Goal: Information Seeking & Learning: Learn about a topic

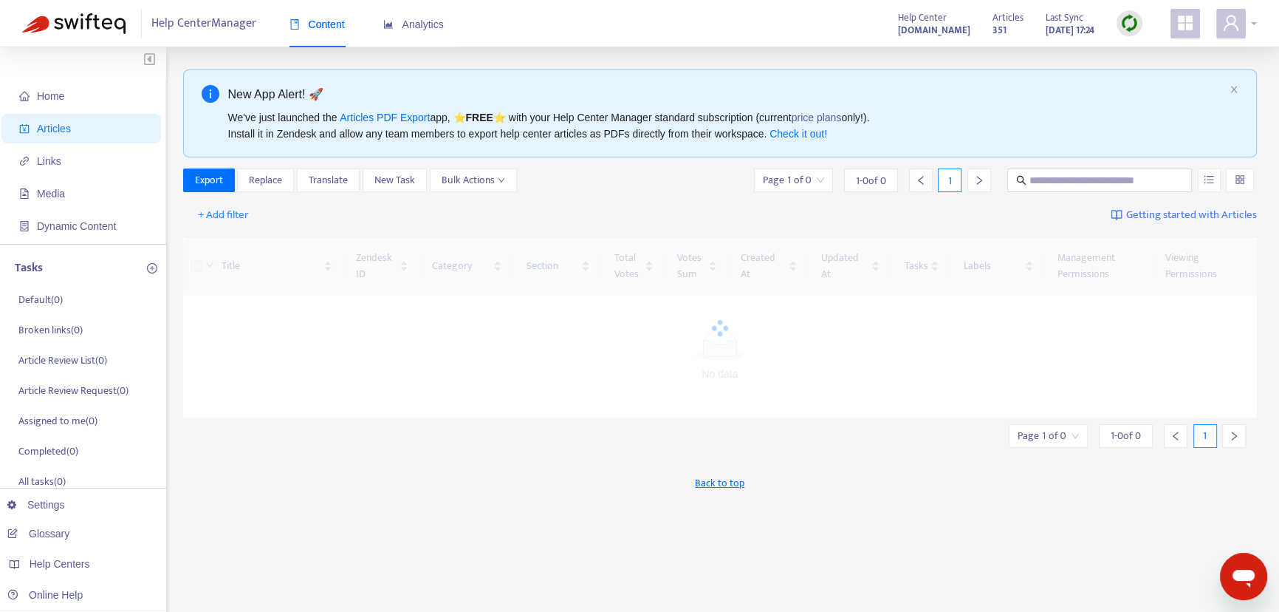
click at [1251, 23] on div at bounding box center [1237, 24] width 41 height 30
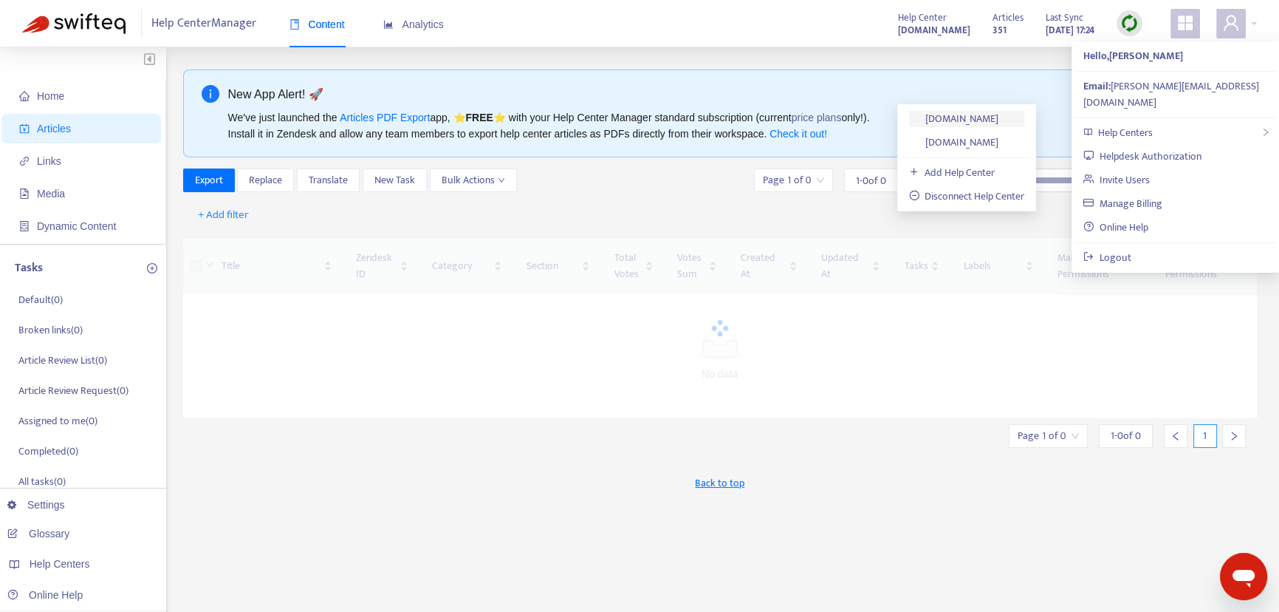
click at [952, 116] on link "[DOMAIN_NAME]" at bounding box center [954, 118] width 90 height 17
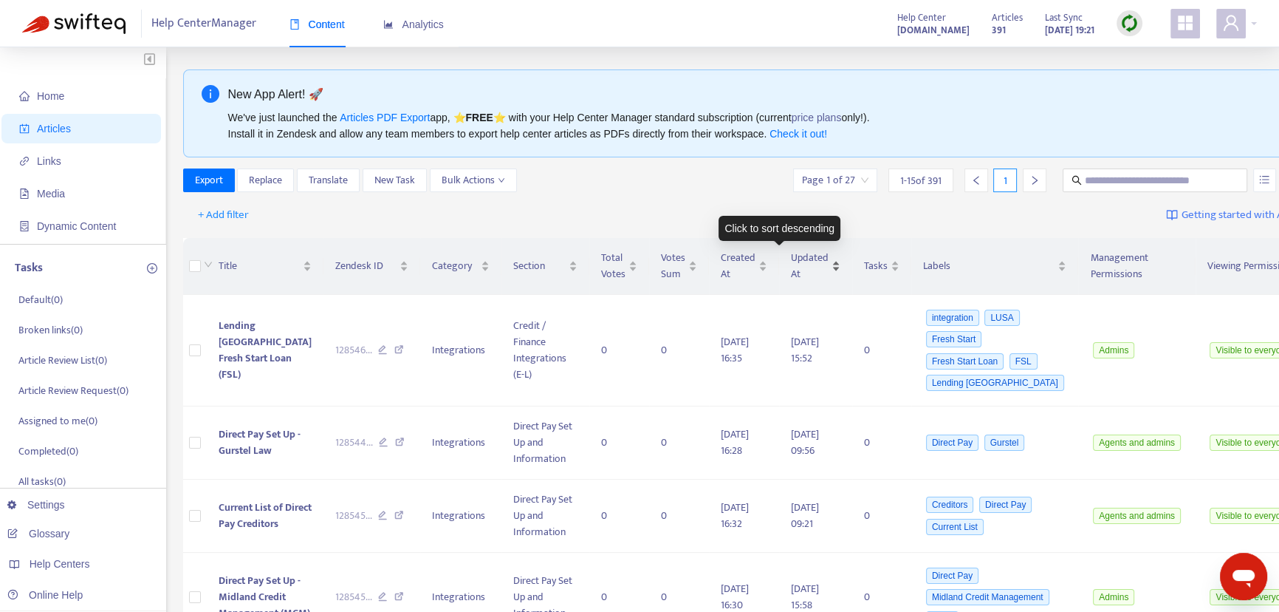
click at [791, 255] on span "Updated At" at bounding box center [810, 266] width 38 height 32
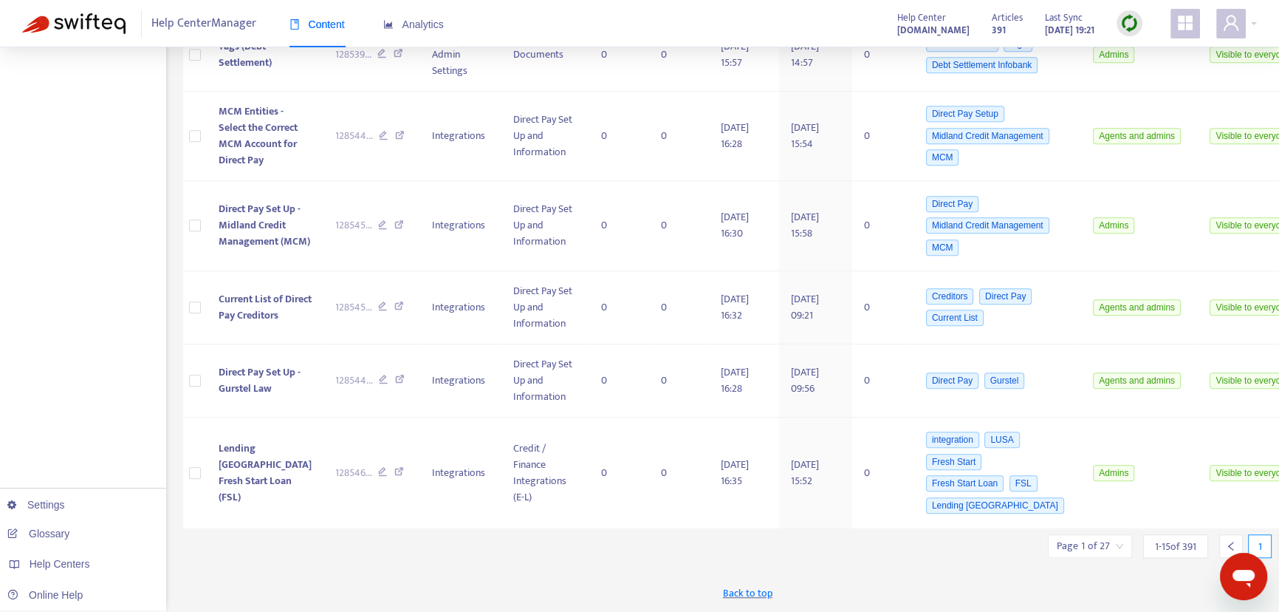
scroll to position [1310, 0]
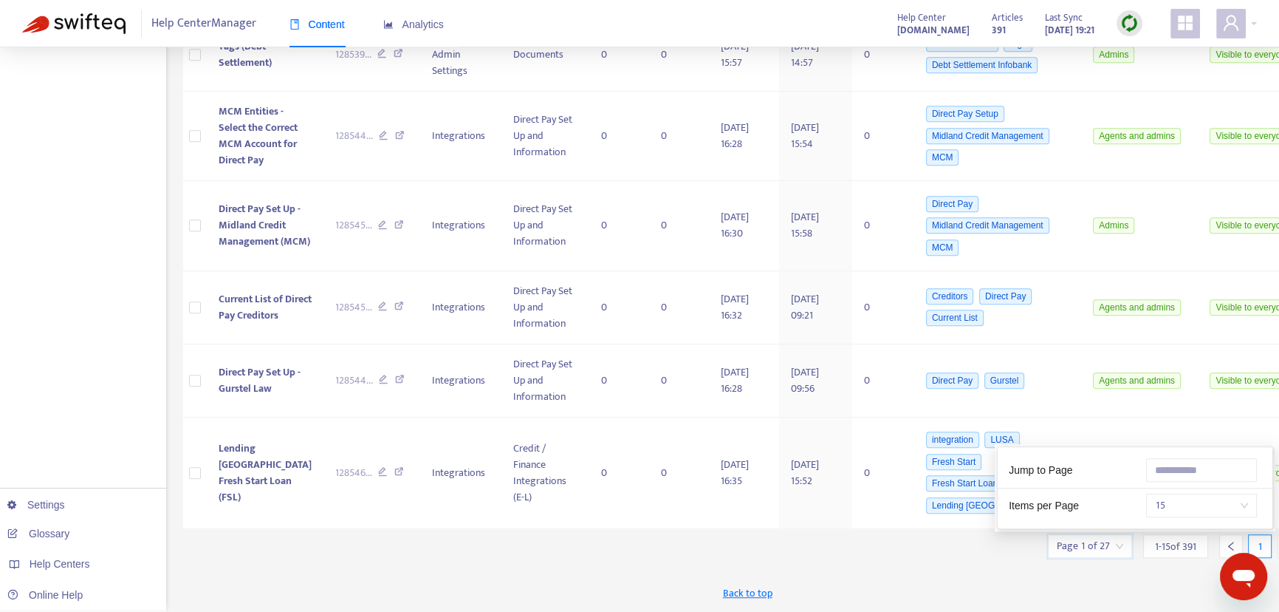
click at [1064, 546] on input "search" at bounding box center [1090, 546] width 66 height 22
click at [1160, 506] on span "15" at bounding box center [1201, 505] width 93 height 22
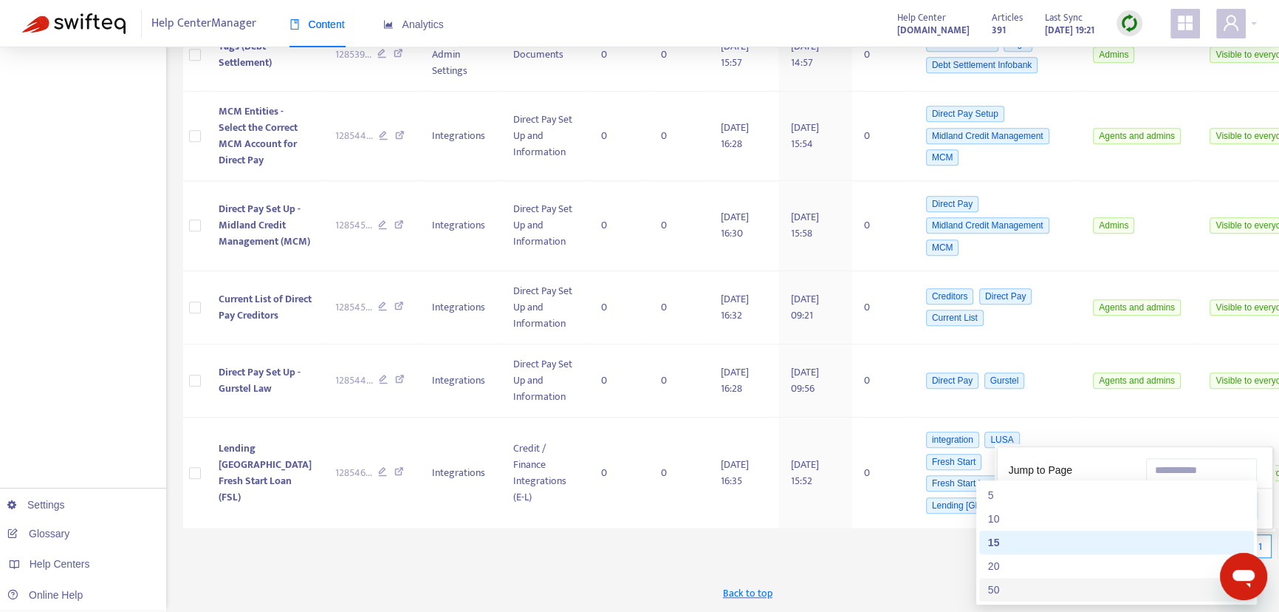
click at [993, 581] on div "50" at bounding box center [1116, 589] width 257 height 16
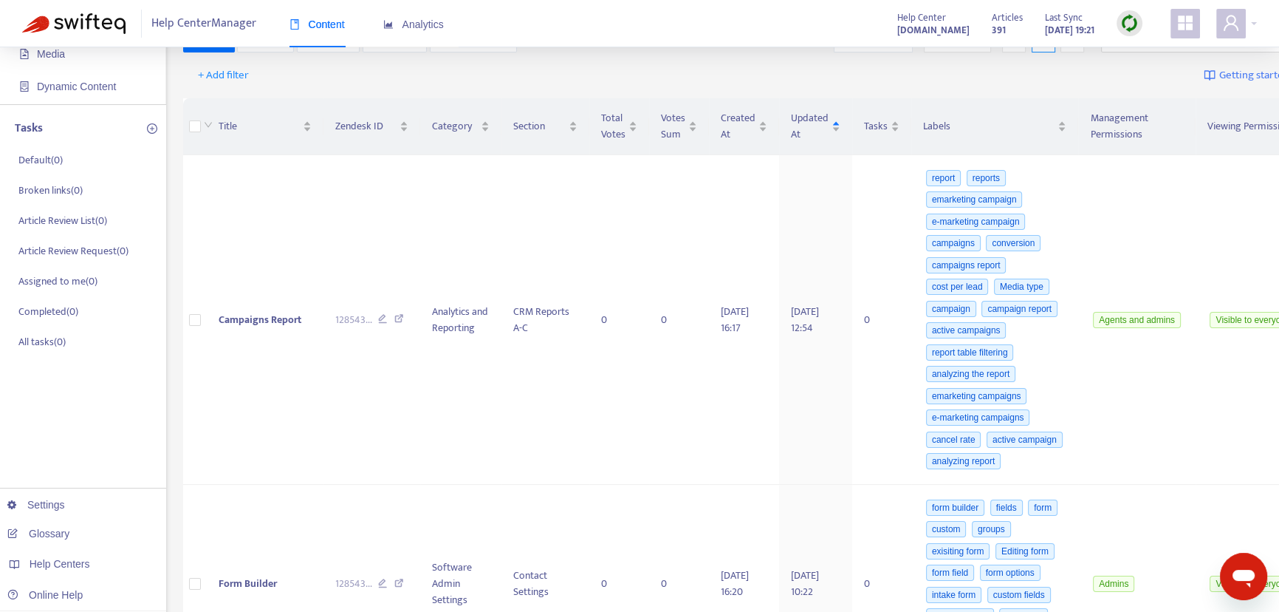
scroll to position [0, 0]
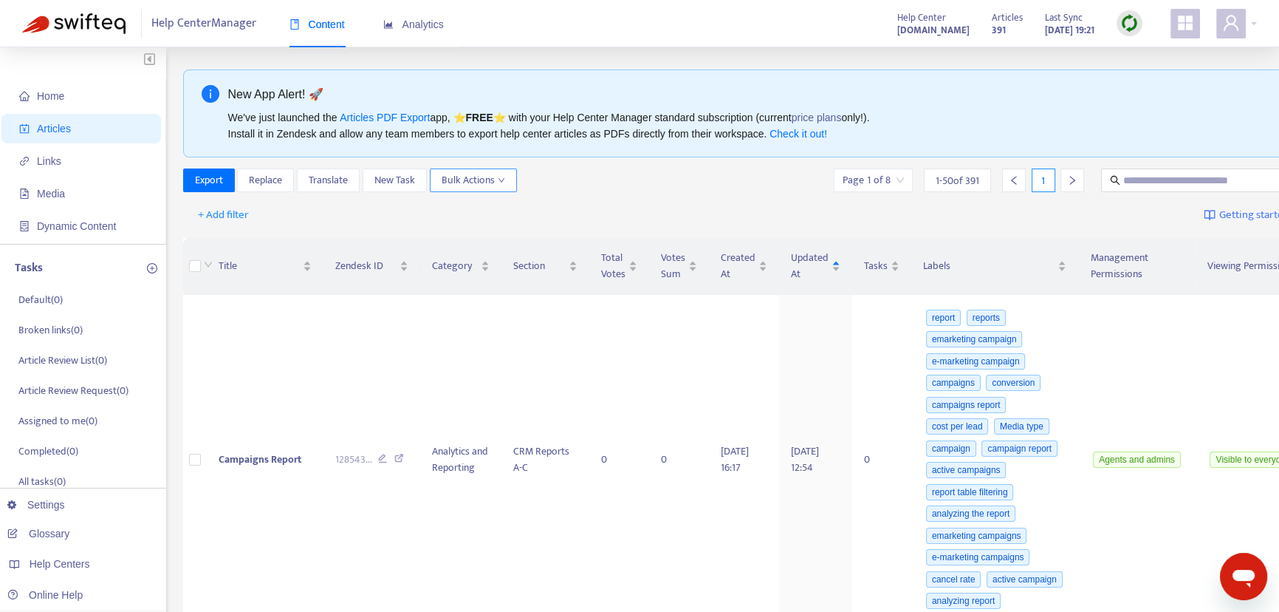
click at [500, 181] on icon "down" at bounding box center [501, 180] width 7 height 7
click at [584, 174] on div "Export Replace Translate New Task Bulk Actions Page 1 of 8 1 - 50 of 391 1" at bounding box center [767, 180] width 1168 height 24
click at [244, 468] on span "Campaigns Report" at bounding box center [260, 459] width 83 height 17
click at [430, 365] on td "Analytics and Reporting" at bounding box center [460, 459] width 81 height 329
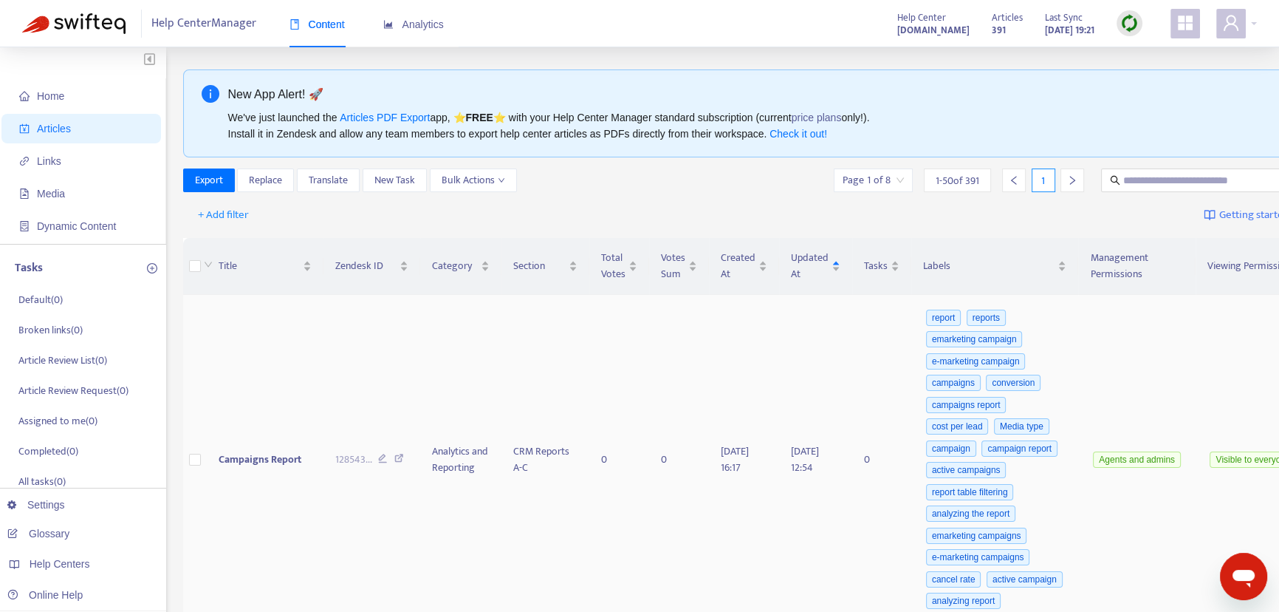
click at [394, 467] on icon at bounding box center [399, 460] width 10 height 13
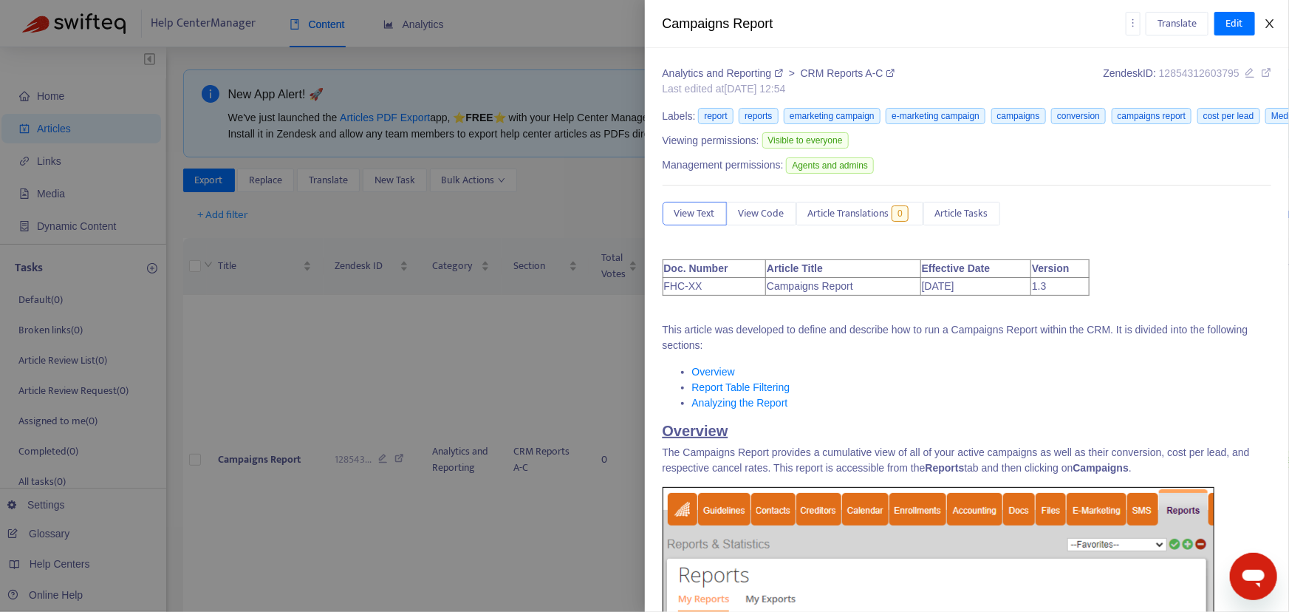
click at [1274, 21] on icon "close" at bounding box center [1270, 24] width 12 height 12
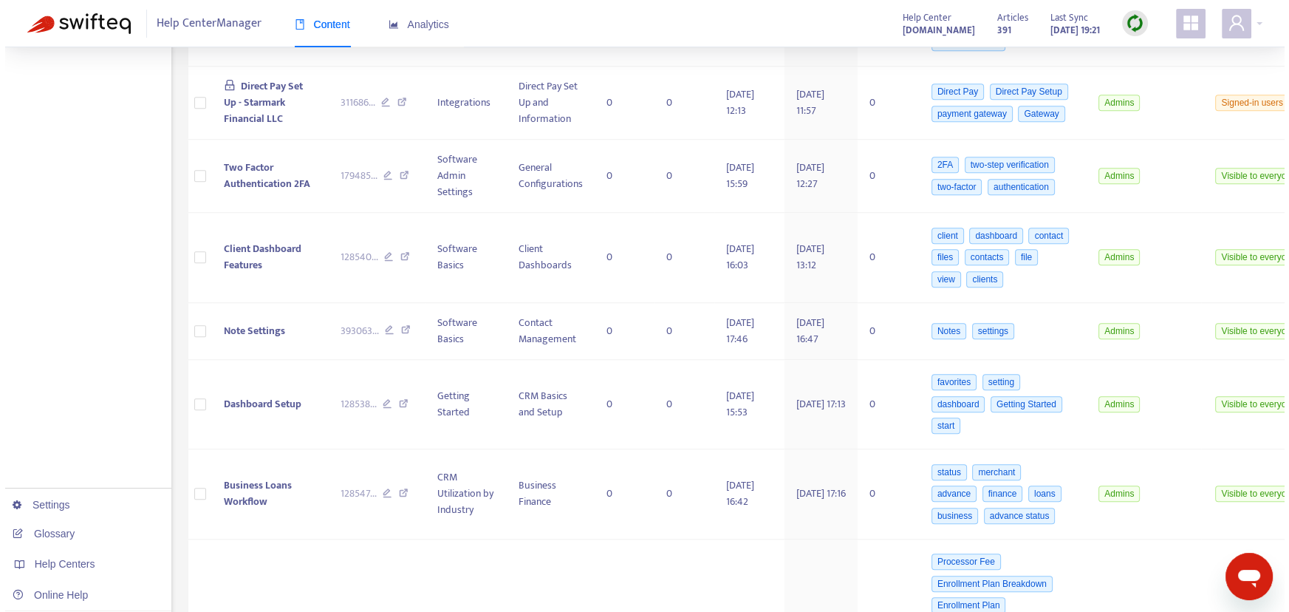
scroll to position [1553, 0]
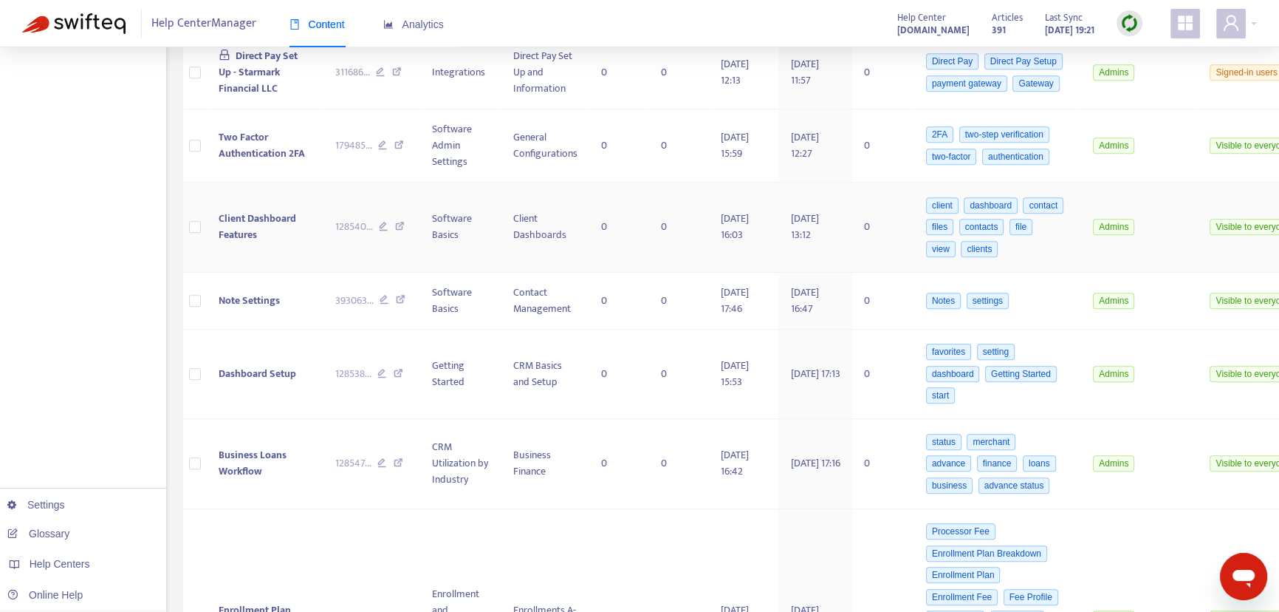
click at [236, 243] on span "Client Dashboard Features" at bounding box center [258, 226] width 78 height 33
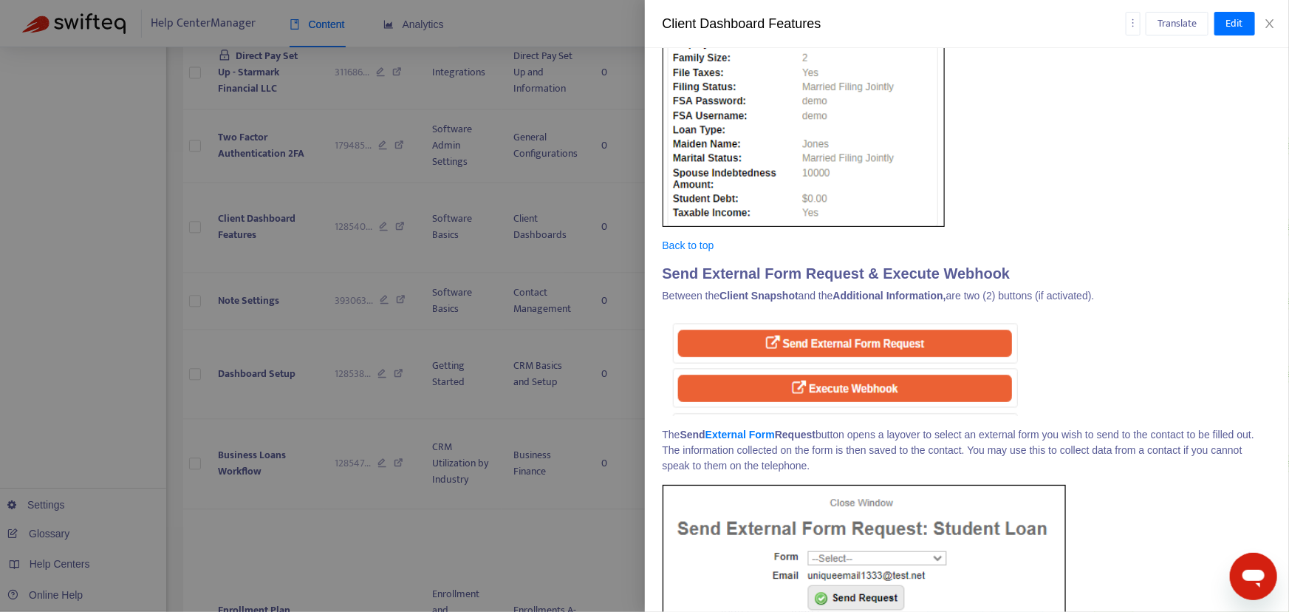
scroll to position [0, 0]
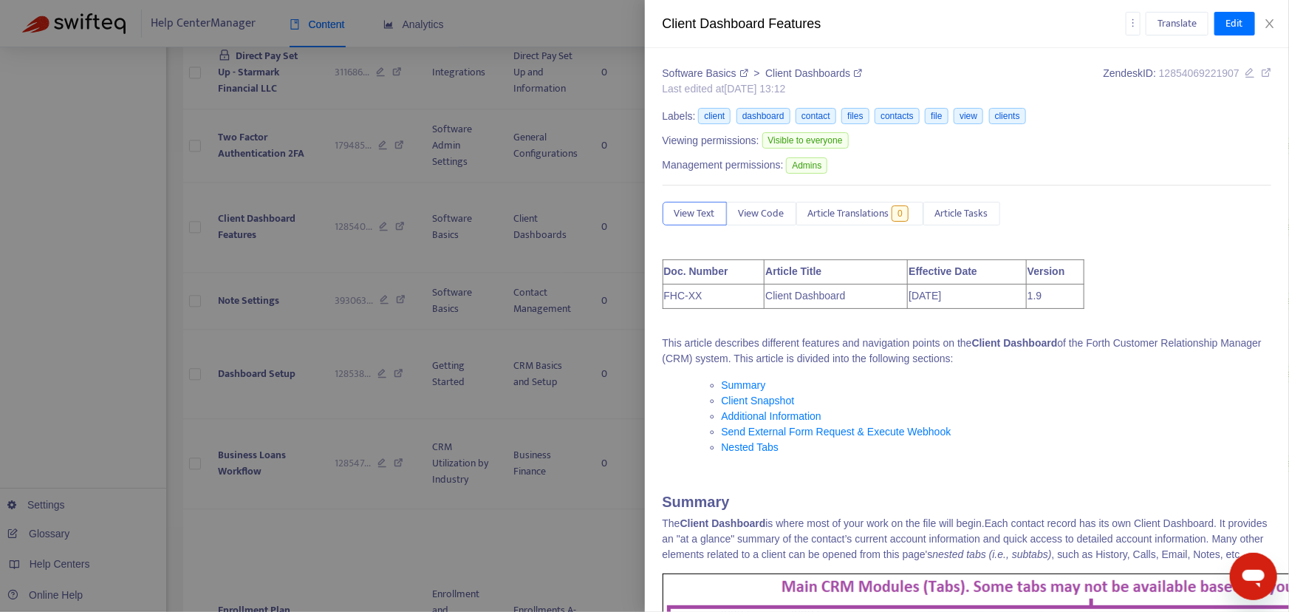
click at [761, 448] on link "Nested Tabs" at bounding box center [751, 447] width 58 height 12
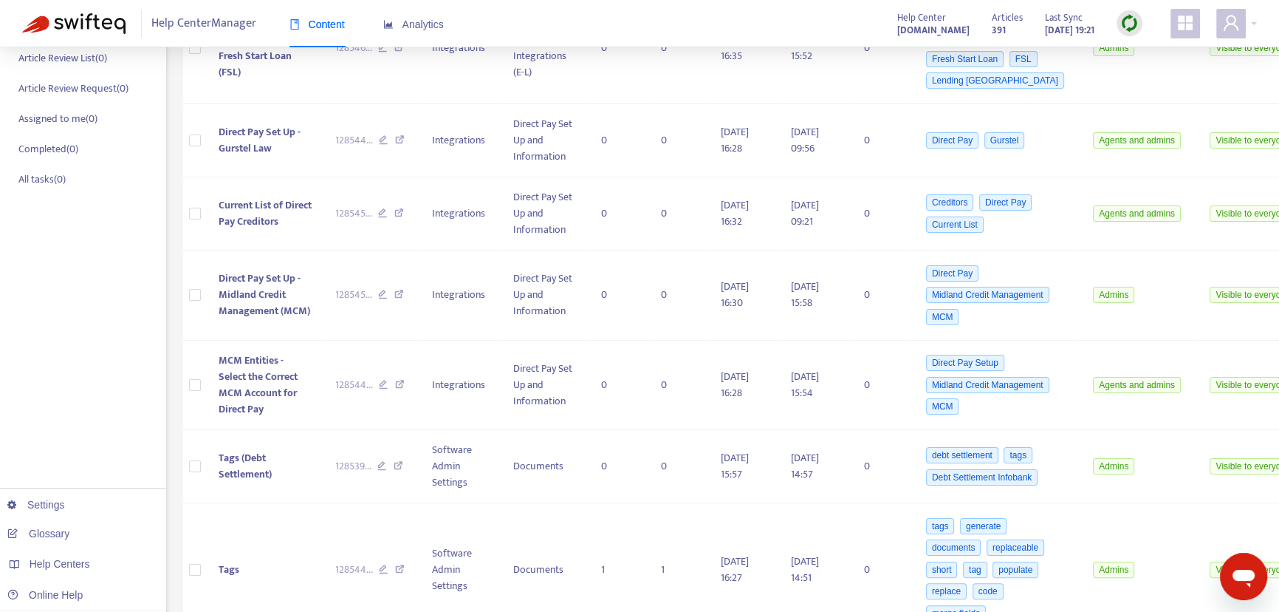
scroll to position [321, 0]
